Goal: Task Accomplishment & Management: Manage account settings

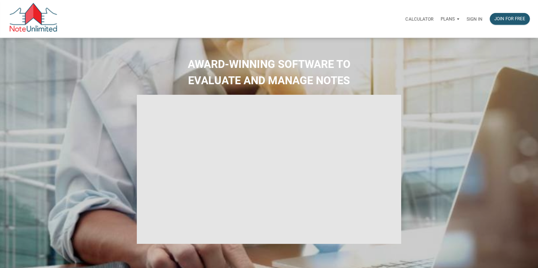
select select
type input "Introduction to new features"
select select
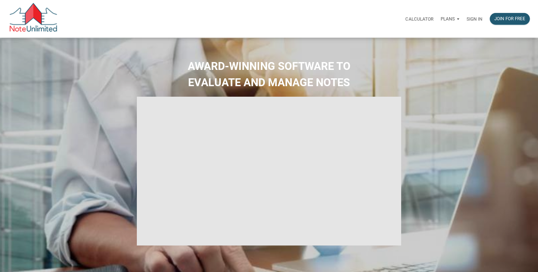
click at [472, 19] on p "Sign in" at bounding box center [475, 18] width 16 height 5
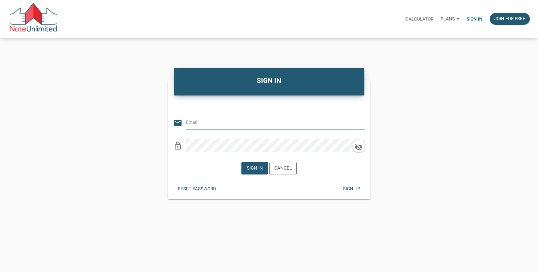
click at [198, 122] on input "email" at bounding box center [271, 123] width 170 height 14
type input "[PERSON_NAME][EMAIL_ADDRESS][DOMAIN_NAME]"
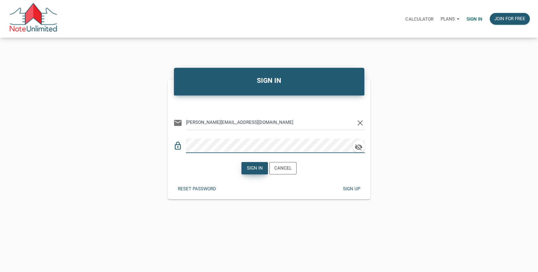
click at [256, 169] on div "Sign in" at bounding box center [255, 168] width 16 height 7
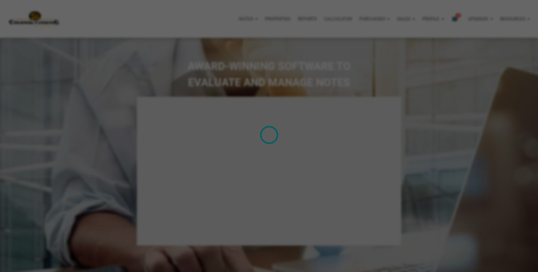
type input "Introduction to new features"
select select
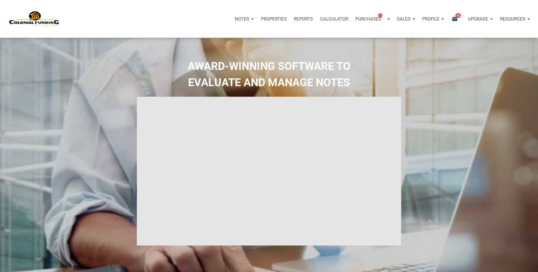
click at [455, 17] on icon "email" at bounding box center [454, 18] width 7 height 7
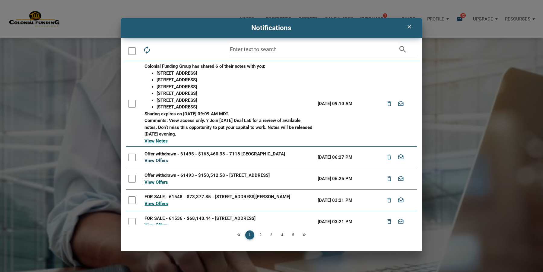
click at [160, 163] on link "View Offers" at bounding box center [156, 160] width 24 height 5
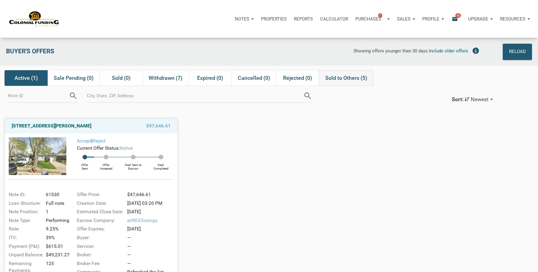
click at [358, 79] on span "Sold to Others (5)" at bounding box center [346, 77] width 42 height 7
